Goal: Check status

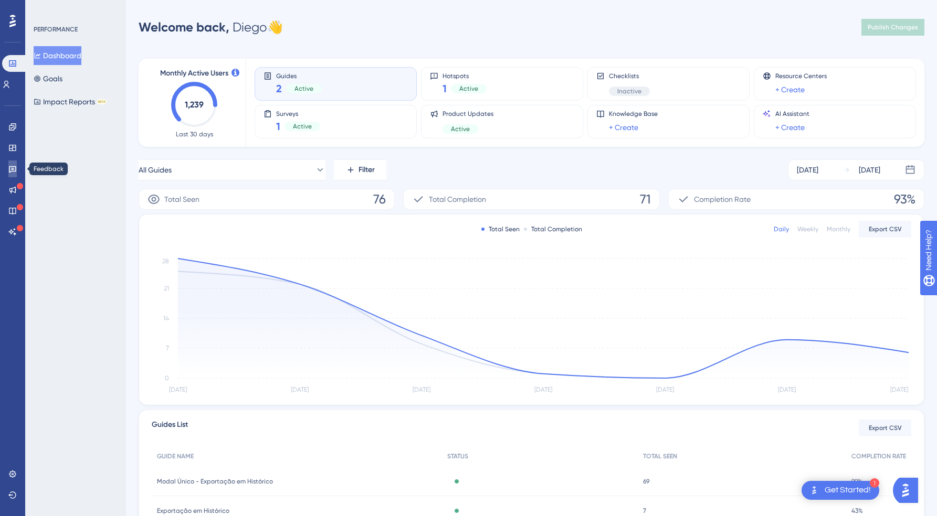
click at [14, 164] on link at bounding box center [12, 169] width 8 height 17
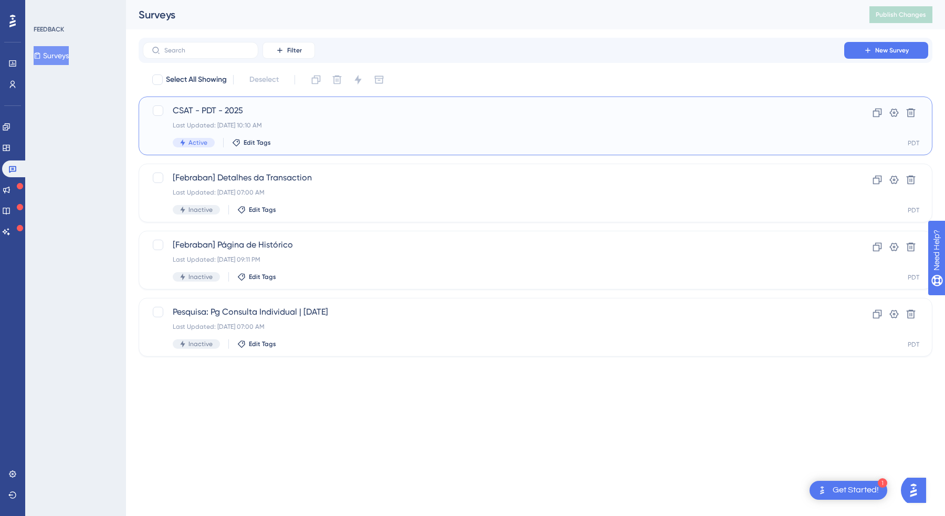
click at [360, 129] on div "Last Updated: [DATE] 10:10 AM" at bounding box center [493, 125] width 641 height 8
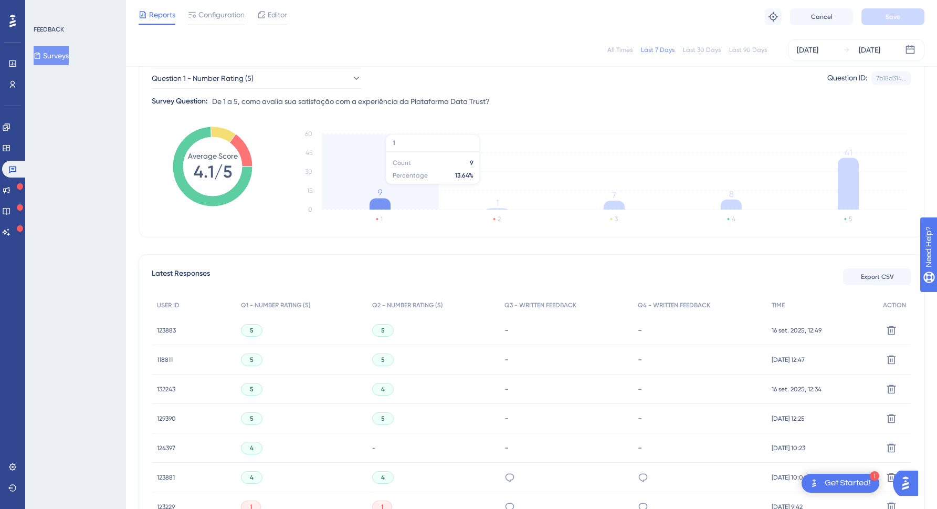
scroll to position [94, 0]
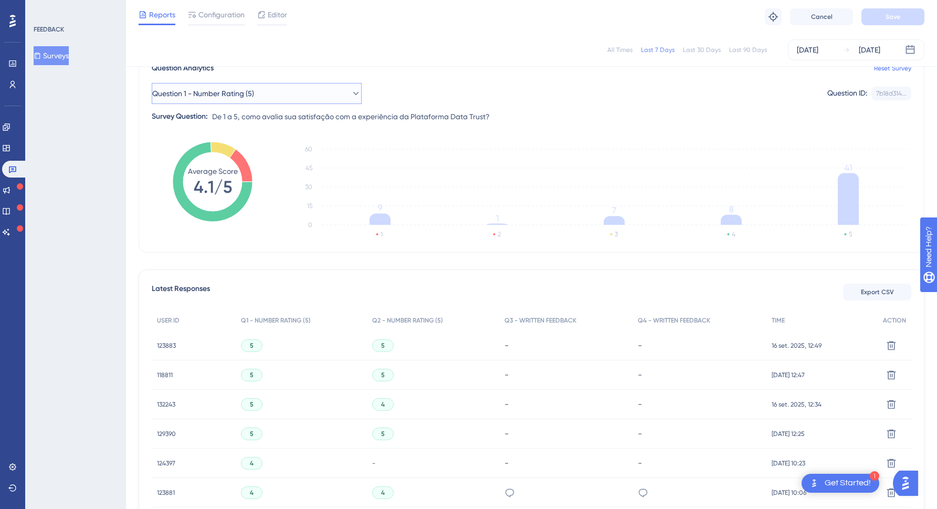
click at [224, 92] on span "Question 1 - Number Rating (5)" at bounding box center [203, 93] width 102 height 13
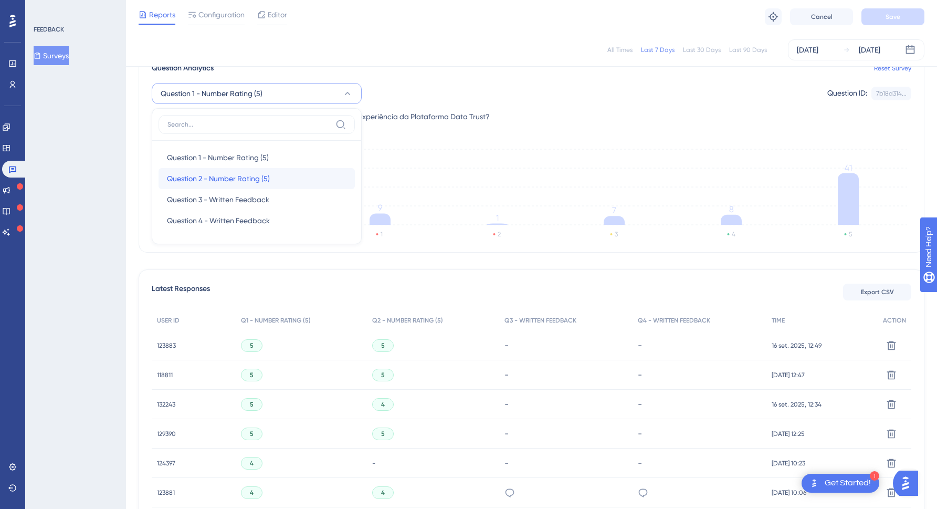
click at [222, 183] on span "Question 2 - Number Rating (5)" at bounding box center [218, 178] width 103 height 13
